Goal: Navigation & Orientation: Go to known website

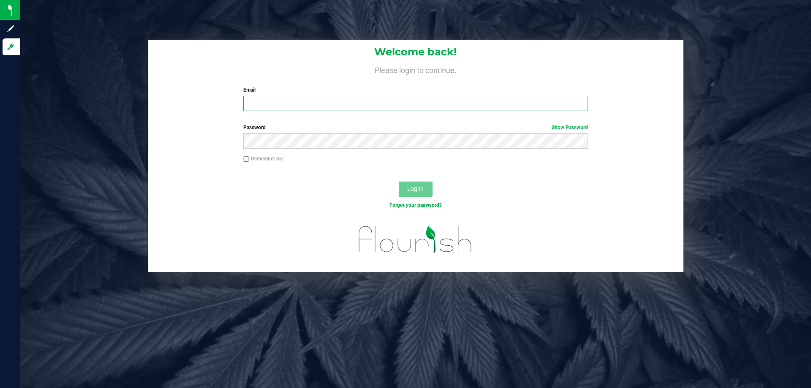
click at [337, 103] on input "Email" at bounding box center [415, 103] width 344 height 15
type input "[EMAIL_ADDRESS][DOMAIN_NAME]"
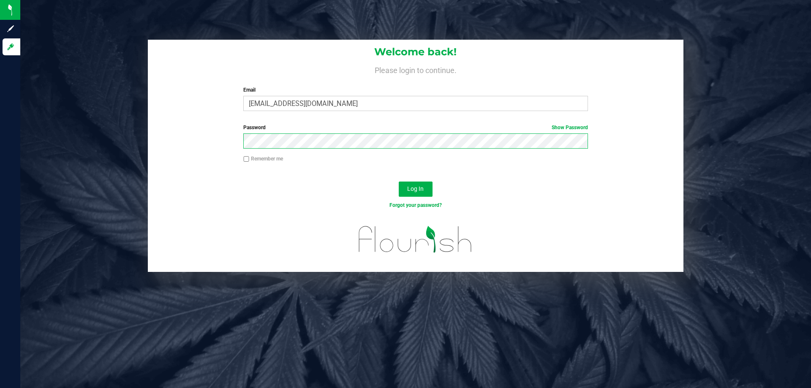
click at [399, 182] on button "Log In" at bounding box center [416, 189] width 34 height 15
